Goal: Navigation & Orientation: Find specific page/section

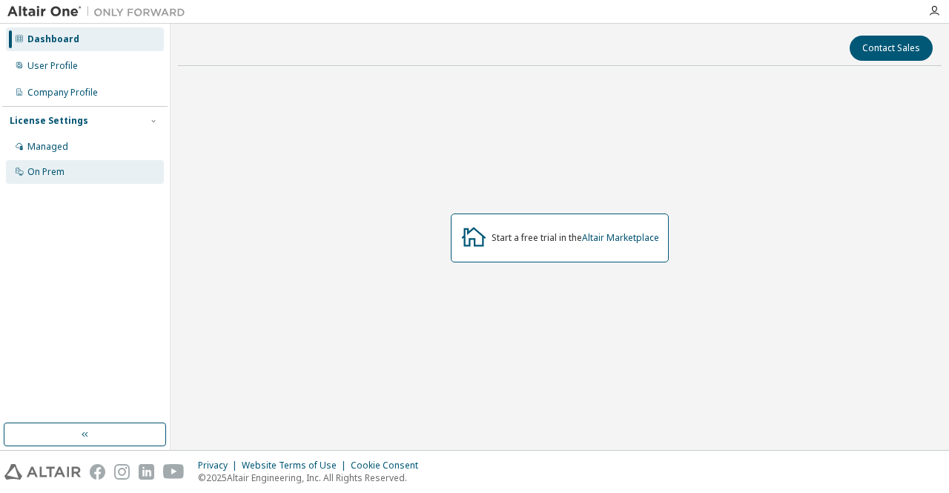
click at [80, 179] on div "On Prem" at bounding box center [85, 172] width 158 height 24
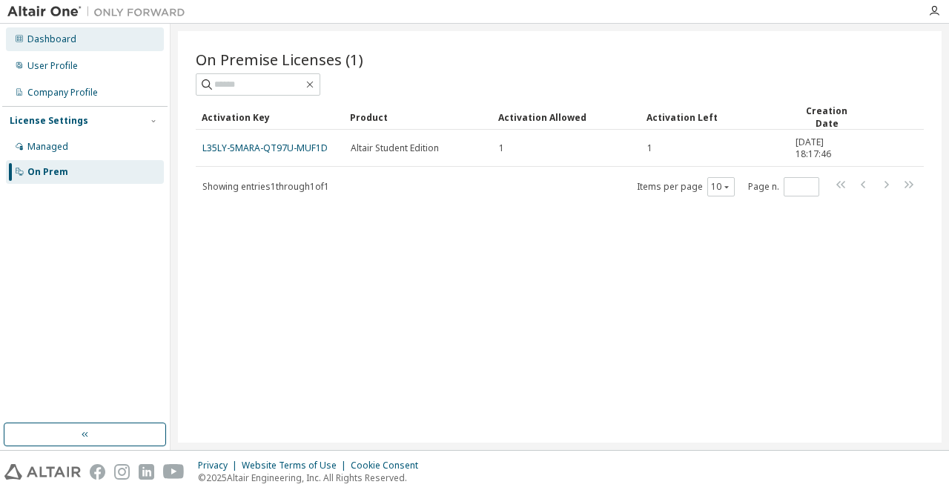
click at [27, 48] on div "Dashboard" at bounding box center [85, 39] width 158 height 24
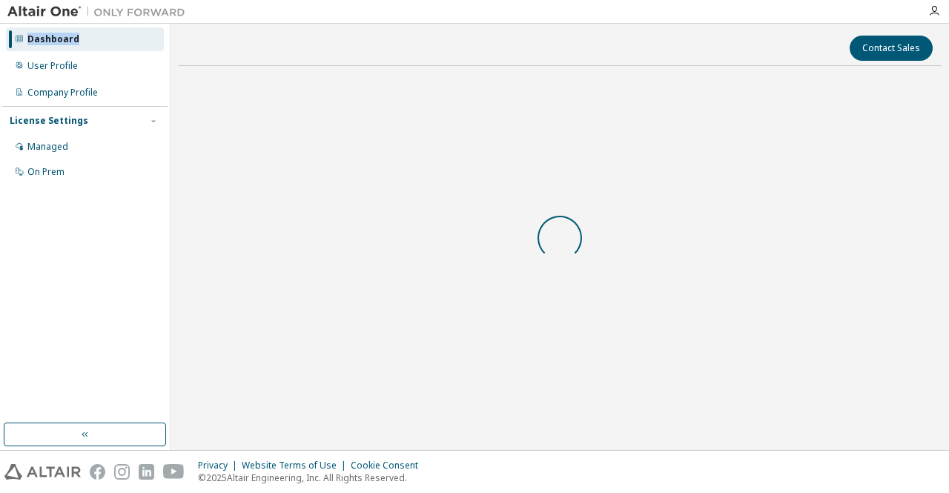
click at [27, 48] on div "Dashboard" at bounding box center [85, 39] width 158 height 24
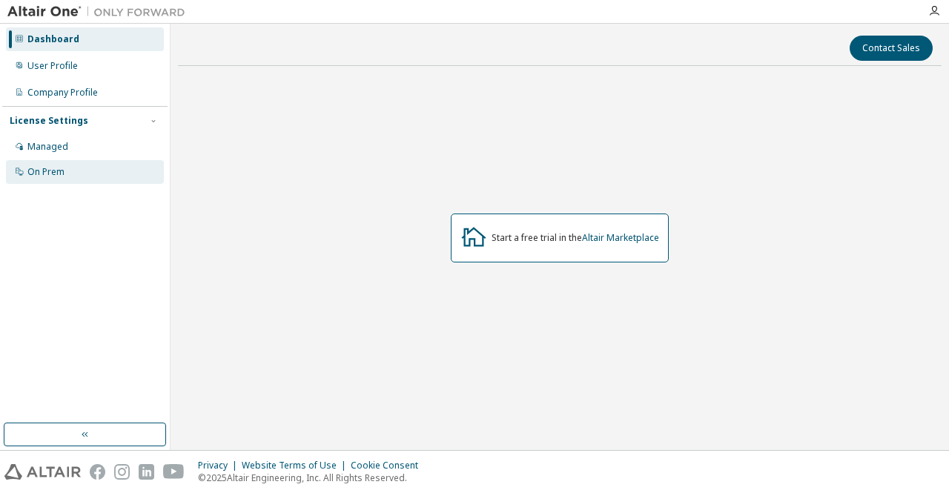
click at [93, 171] on div "On Prem" at bounding box center [85, 172] width 158 height 24
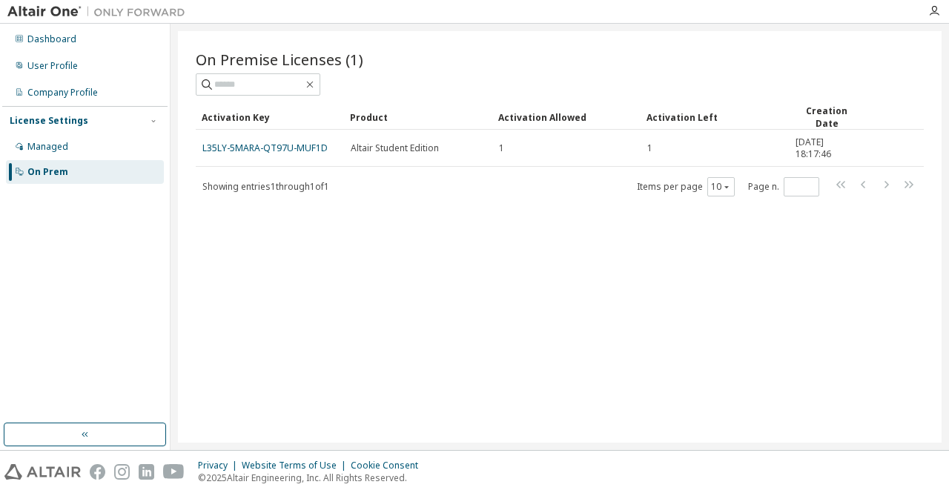
click at [93, 171] on div "On Prem" at bounding box center [85, 172] width 158 height 24
